Goal: Register for event/course

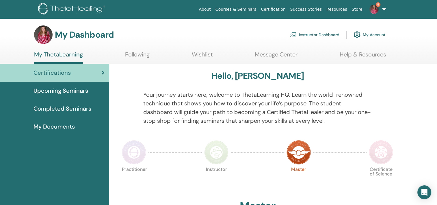
click at [62, 91] on span "Upcoming Seminars" at bounding box center [61, 90] width 55 height 9
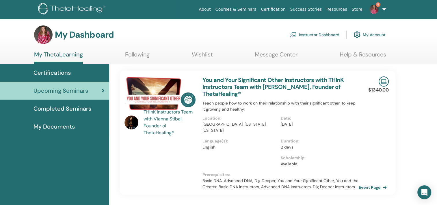
click at [175, 90] on img at bounding box center [160, 93] width 71 height 34
click at [234, 86] on link "You and Your Significant Other Instructors with THInK Instructors Team with [PE…" at bounding box center [273, 86] width 141 height 21
click at [246, 79] on link "You and Your Significant Other Instructors with THInK Instructors Team with [PE…" at bounding box center [273, 86] width 141 height 21
click at [373, 188] on link "Event Page" at bounding box center [375, 187] width 30 height 9
